Goal: Task Accomplishment & Management: Complete application form

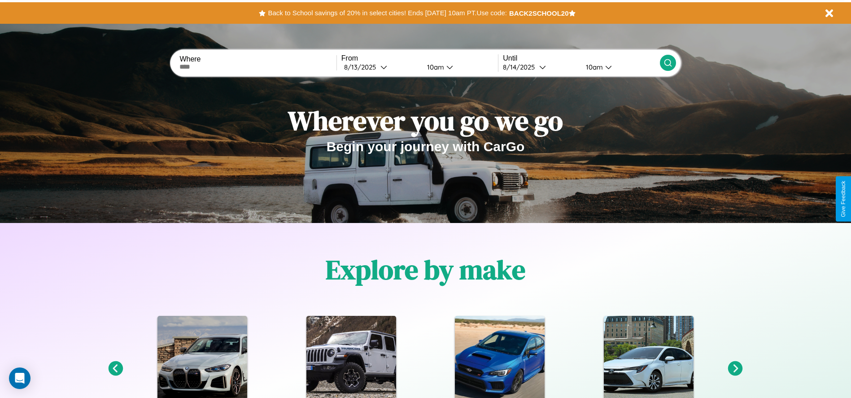
scroll to position [186, 0]
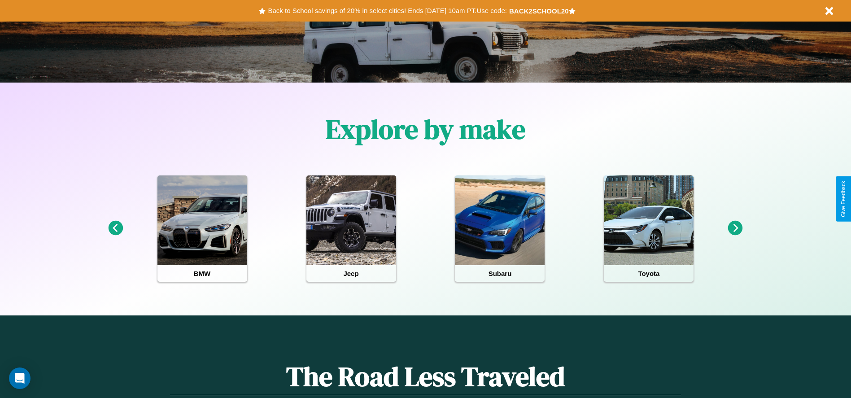
click at [735, 228] on icon at bounding box center [735, 228] width 15 height 15
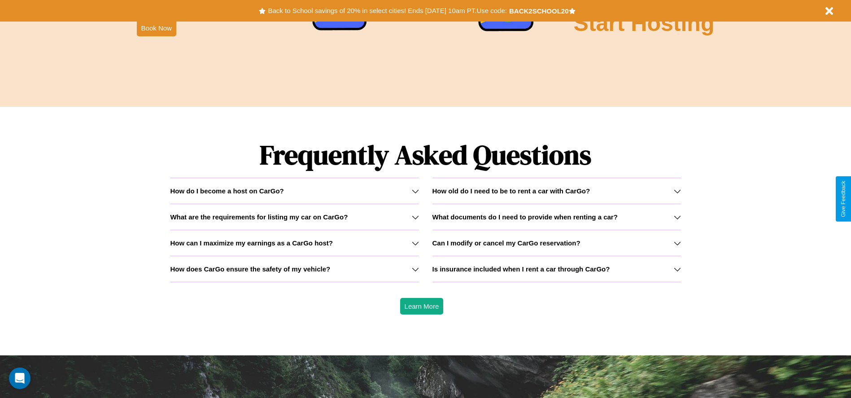
scroll to position [1287, 0]
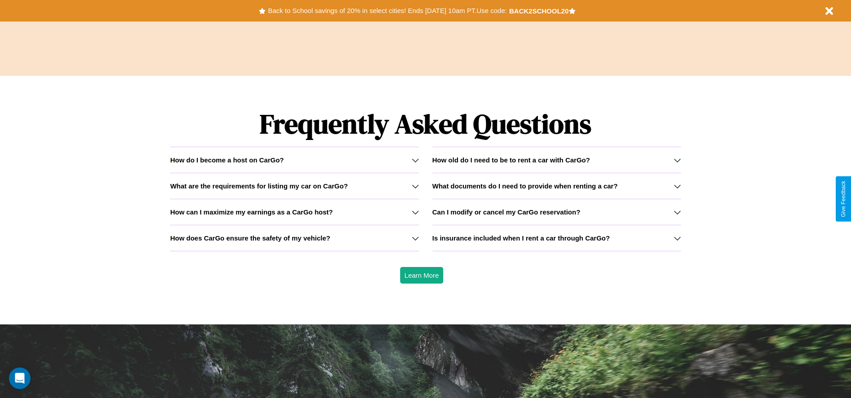
click at [556, 186] on h3 "What documents do I need to provide when renting a car?" at bounding box center [524, 186] width 185 height 8
click at [294, 186] on h3 "What are the requirements for listing my car on CarGo?" at bounding box center [259, 186] width 178 height 8
click at [294, 212] on h3 "How can I maximize my earnings as a CarGo host?" at bounding box center [251, 212] width 163 height 8
click at [556, 212] on h3 "Can I modify or cancel my CarGo reservation?" at bounding box center [506, 212] width 148 height 8
click at [556, 186] on h3 "What documents do I need to provide when renting a car?" at bounding box center [524, 186] width 185 height 8
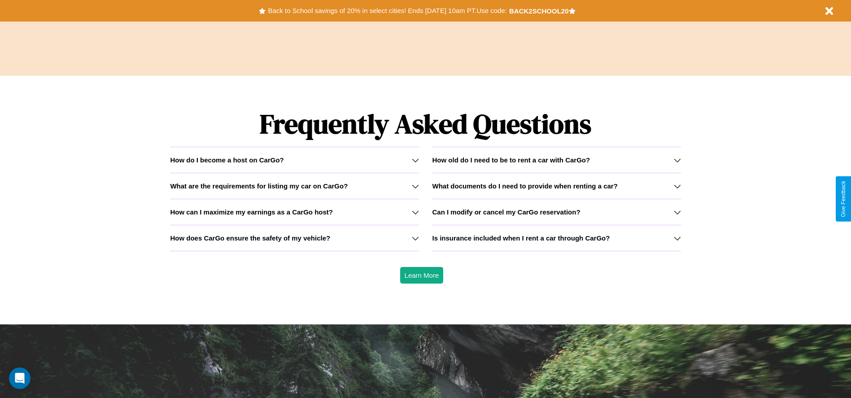
click at [294, 186] on h3 "What are the requirements for listing my car on CarGo?" at bounding box center [259, 186] width 178 height 8
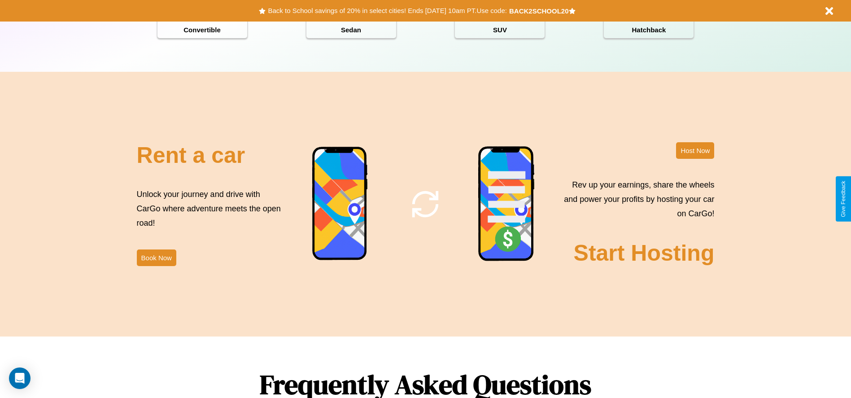
scroll to position [0, 0]
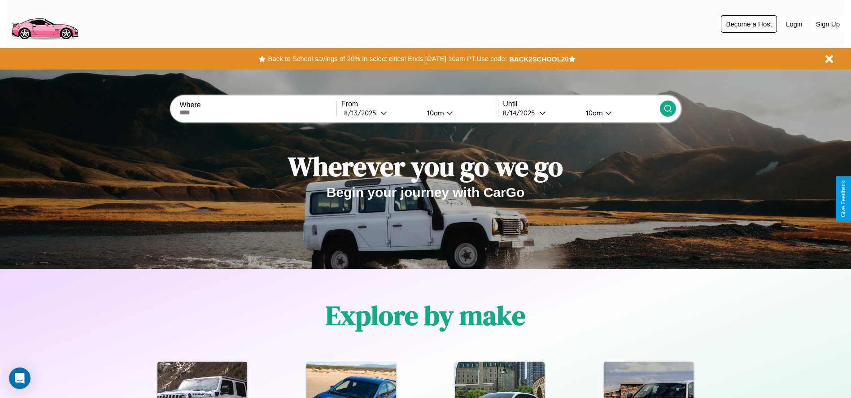
click at [749, 24] on button "Become a Host" at bounding box center [749, 23] width 56 height 17
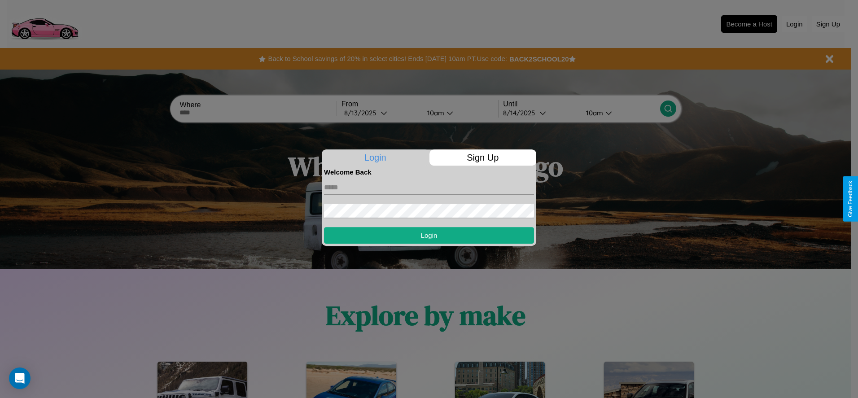
click at [482, 157] on p "Sign Up" at bounding box center [482, 157] width 107 height 16
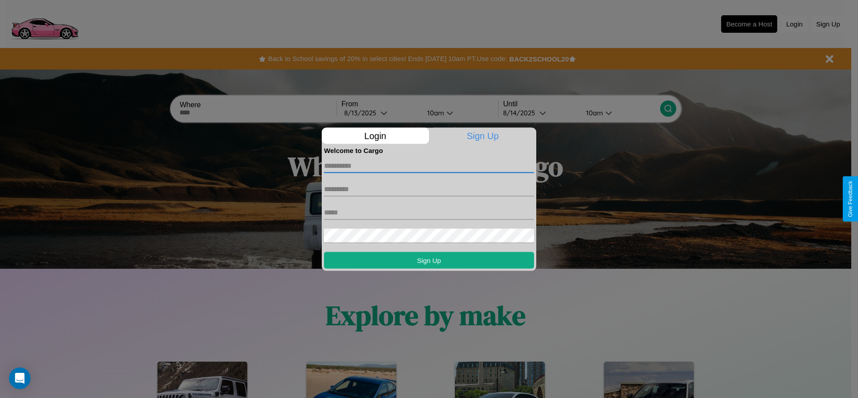
click at [429, 166] on input "text" at bounding box center [429, 165] width 210 height 14
type input "******"
click at [429, 189] on input "text" at bounding box center [429, 189] width 210 height 14
type input "******"
click at [429, 212] on input "text" at bounding box center [429, 212] width 210 height 14
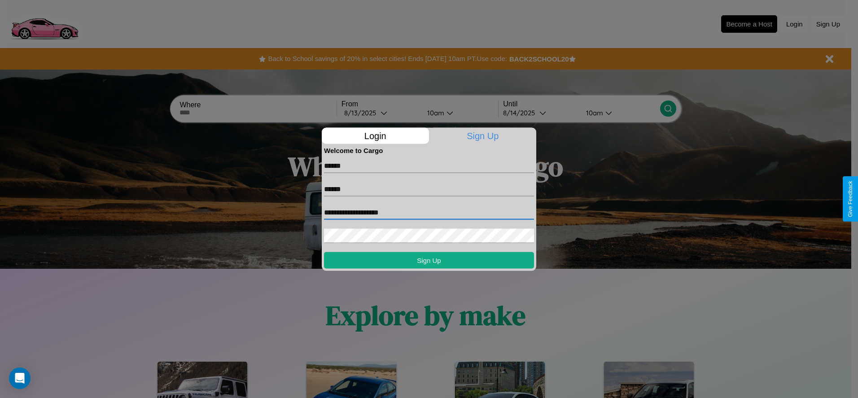
type input "**********"
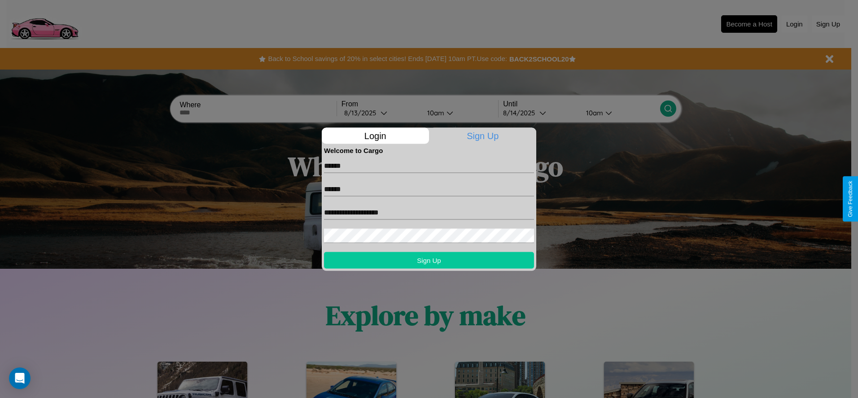
click at [429, 260] on button "Sign Up" at bounding box center [429, 260] width 210 height 17
